Goal: Transaction & Acquisition: Book appointment/travel/reservation

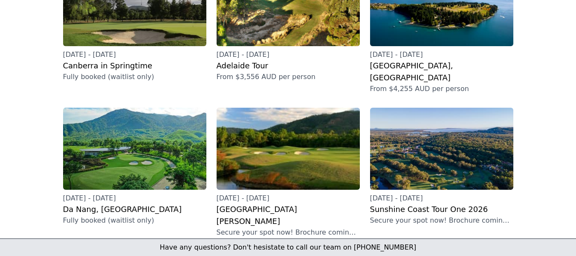
scroll to position [150, 0]
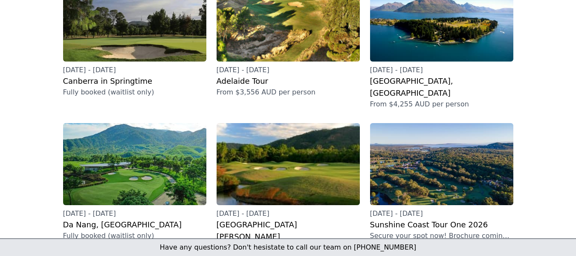
click at [289, 152] on img at bounding box center [288, 164] width 143 height 82
